Goal: Information Seeking & Learning: Learn about a topic

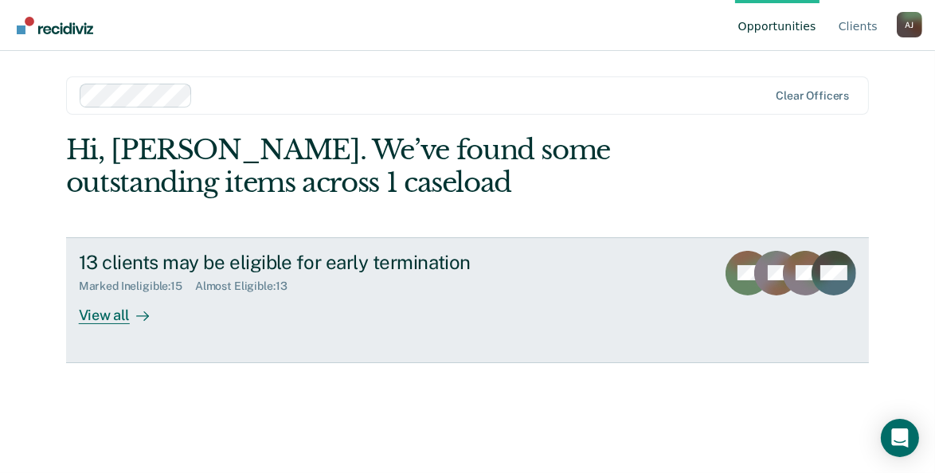
click at [108, 314] on div "View all" at bounding box center [123, 308] width 89 height 31
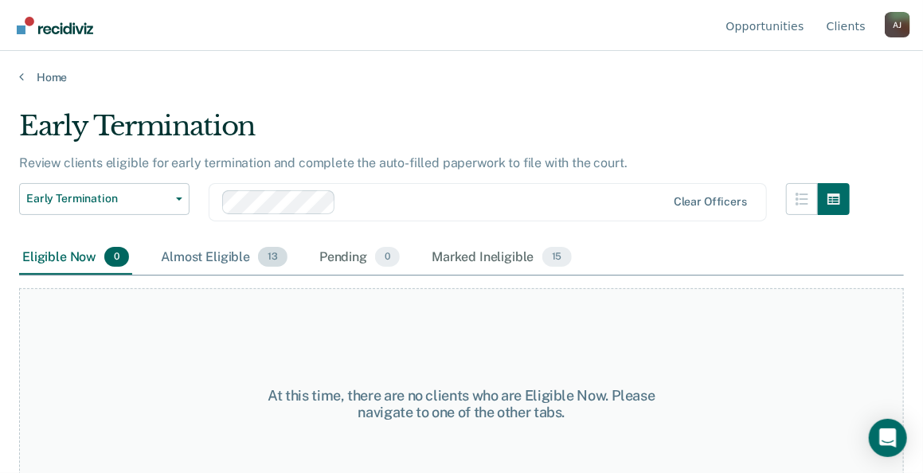
click at [221, 257] on div "Almost Eligible 13" at bounding box center [224, 258] width 133 height 35
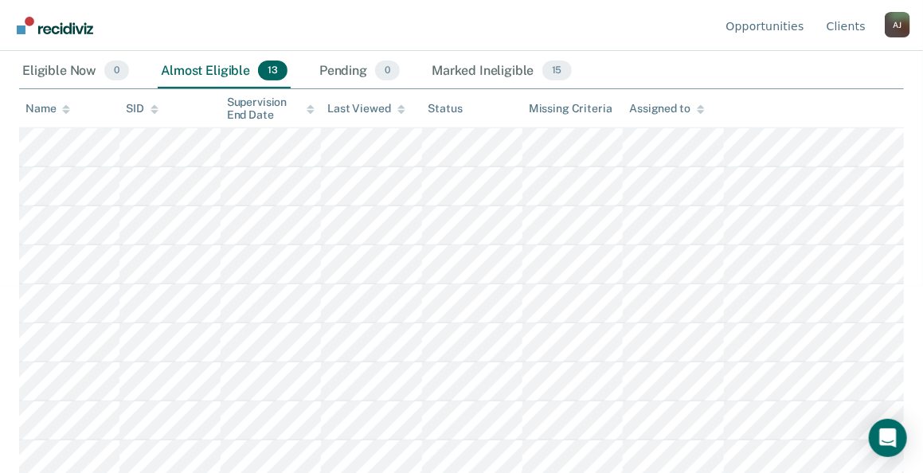
scroll to position [2, 0]
